Goal: Information Seeking & Learning: Check status

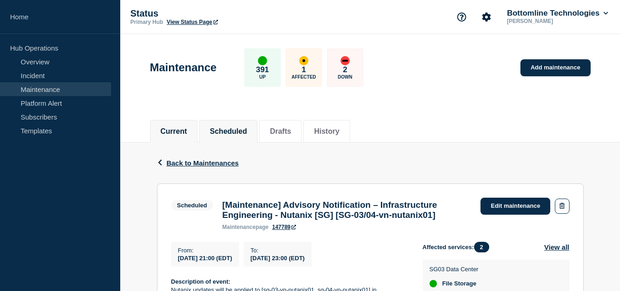
click at [196, 129] on li "Current" at bounding box center [174, 131] width 48 height 23
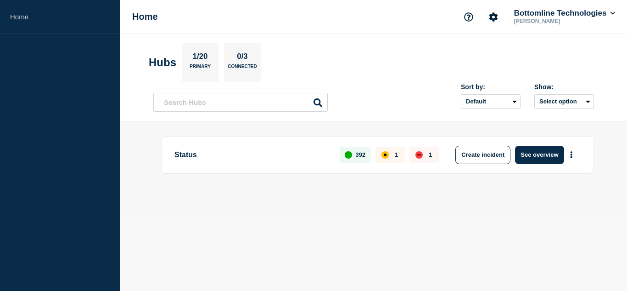
click at [499, 220] on body "Home Home Bottomline Technologies [PERSON_NAME] Hubs 1/20 Primary 0/3 Connected…" at bounding box center [313, 145] width 627 height 291
click at [528, 155] on button "See overview" at bounding box center [539, 155] width 49 height 18
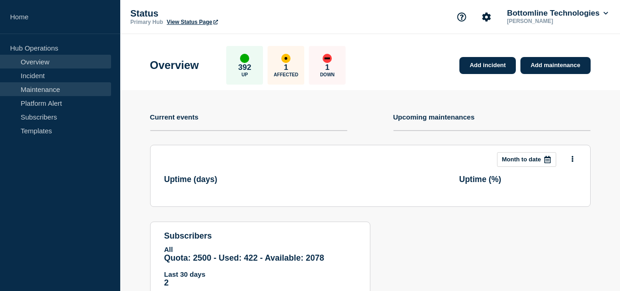
click at [49, 91] on link "Maintenance" at bounding box center [55, 89] width 111 height 14
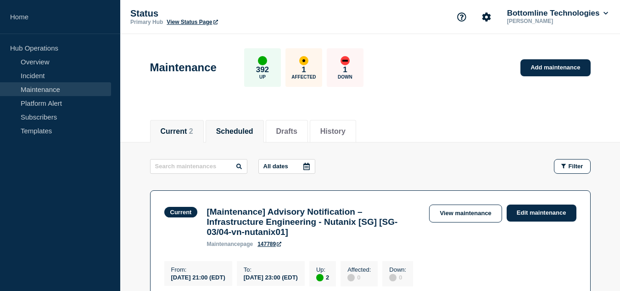
click at [230, 127] on button "Scheduled" at bounding box center [234, 131] width 37 height 8
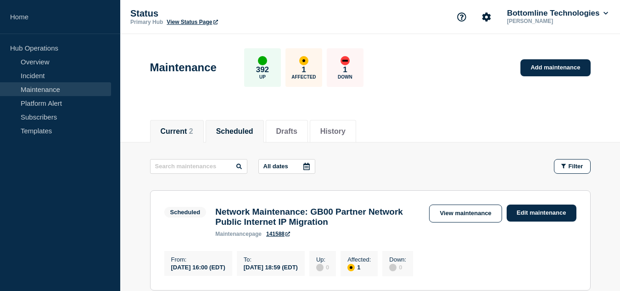
click at [200, 133] on li "Current 2" at bounding box center [177, 131] width 54 height 23
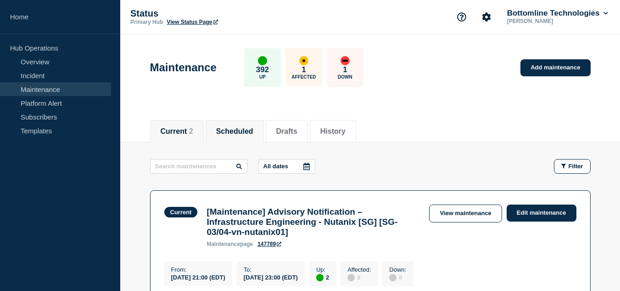
click at [254, 128] on button "Scheduled" at bounding box center [234, 131] width 37 height 8
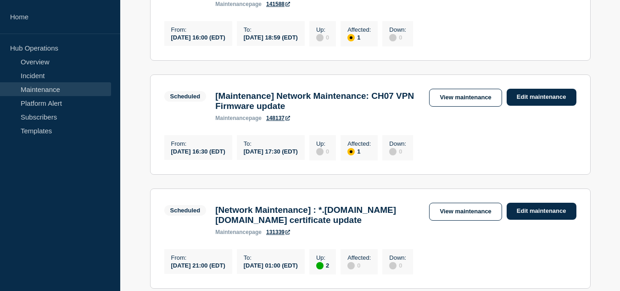
scroll to position [138, 0]
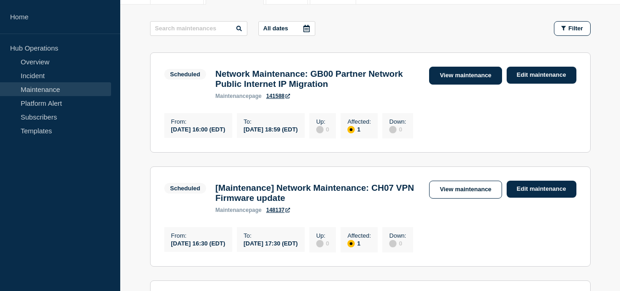
click at [448, 79] on link "View maintenance" at bounding box center [465, 76] width 73 height 18
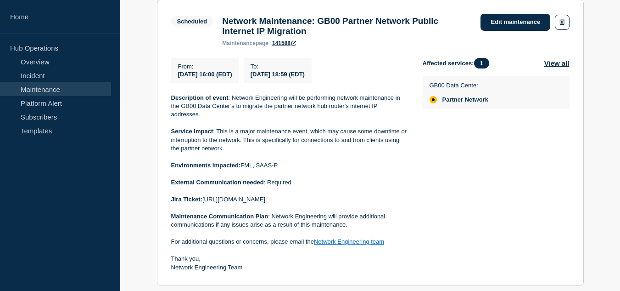
scroll to position [230, 0]
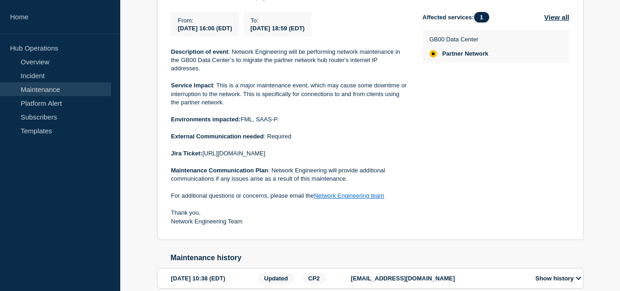
drag, startPoint x: 322, startPoint y: 158, endPoint x: 204, endPoint y: 162, distance: 117.6
click at [204, 158] on p "Jira Ticket: https://jira.bottomline.tech/browse/WT-57727" at bounding box center [289, 153] width 237 height 8
copy p "https://jira.bottomline.tech/browse/WT-57727"
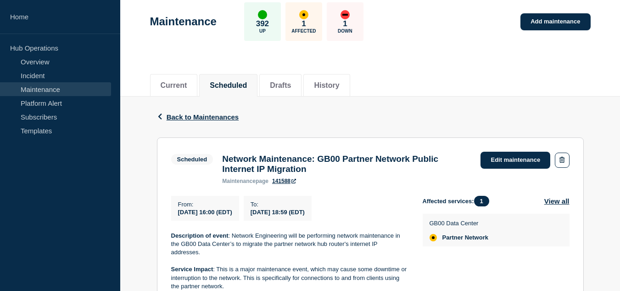
scroll to position [0, 0]
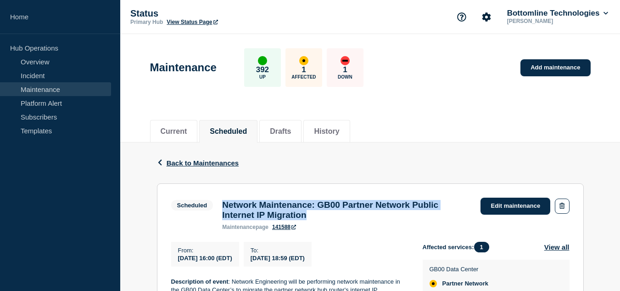
drag, startPoint x: 360, startPoint y: 218, endPoint x: 225, endPoint y: 206, distance: 135.5
click at [223, 205] on h3 "Network Maintenance: GB00 Partner Network Public Internet IP Migration" at bounding box center [346, 210] width 249 height 20
copy h3 "Network Maintenance: GB00 Partner Network Public Internet IP Migration"
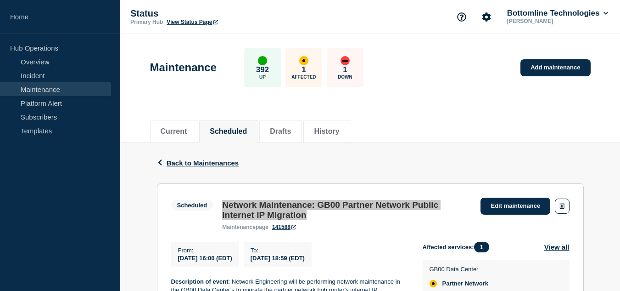
scroll to position [46, 0]
